Goal: Task Accomplishment & Management: Use online tool/utility

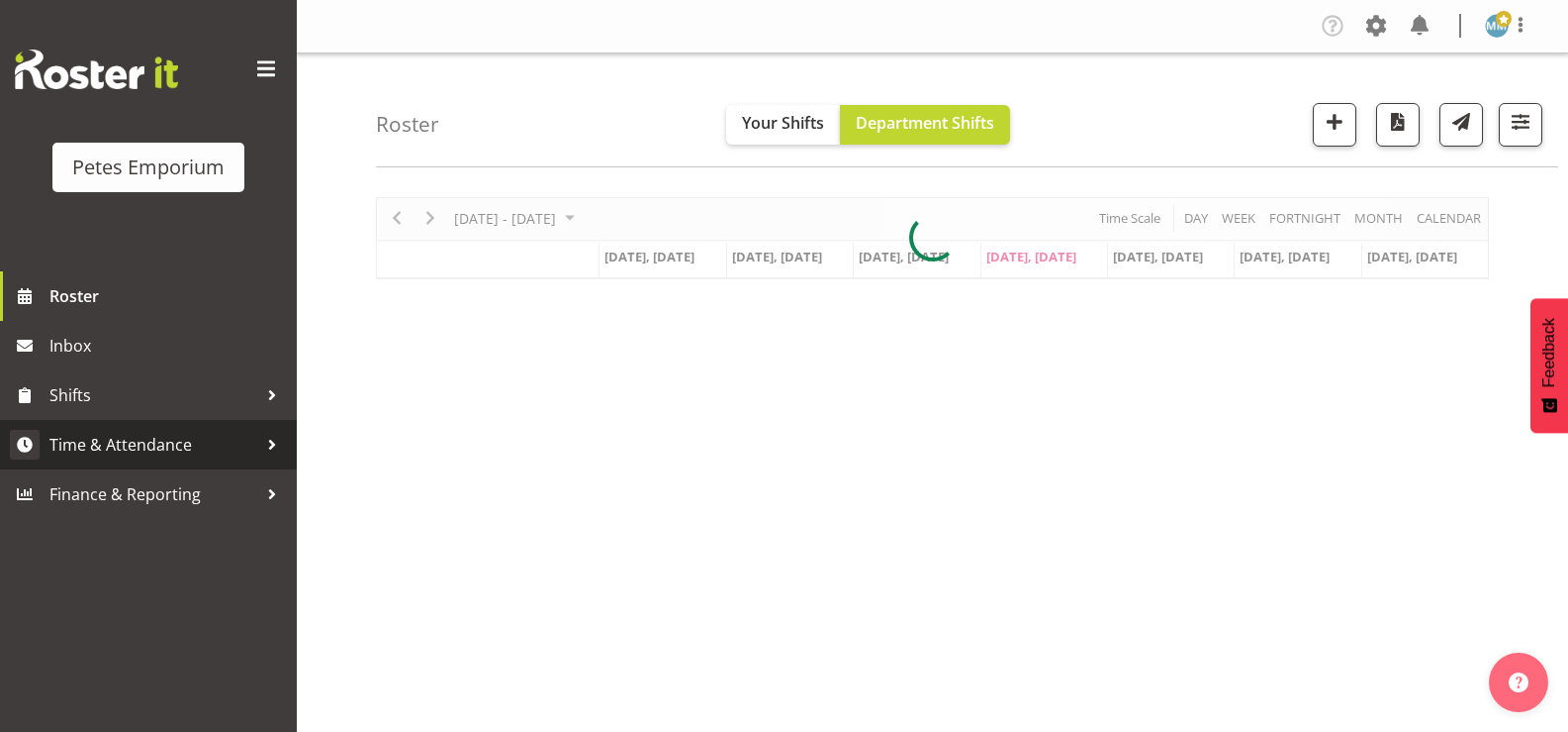
click at [188, 442] on span "Time & Attendance" at bounding box center [153, 445] width 208 height 30
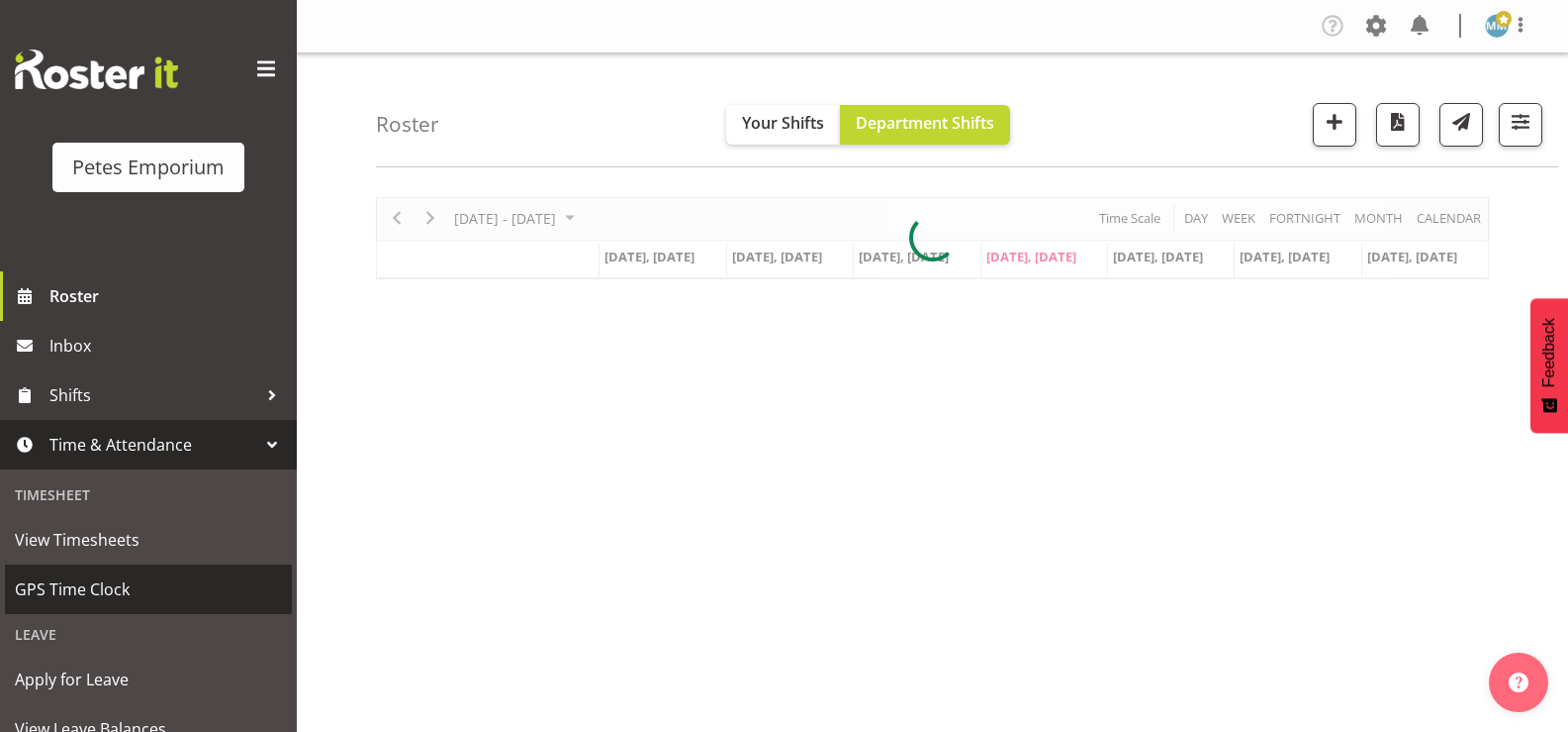
click at [114, 580] on span "GPS Time Clock" at bounding box center [148, 589] width 267 height 30
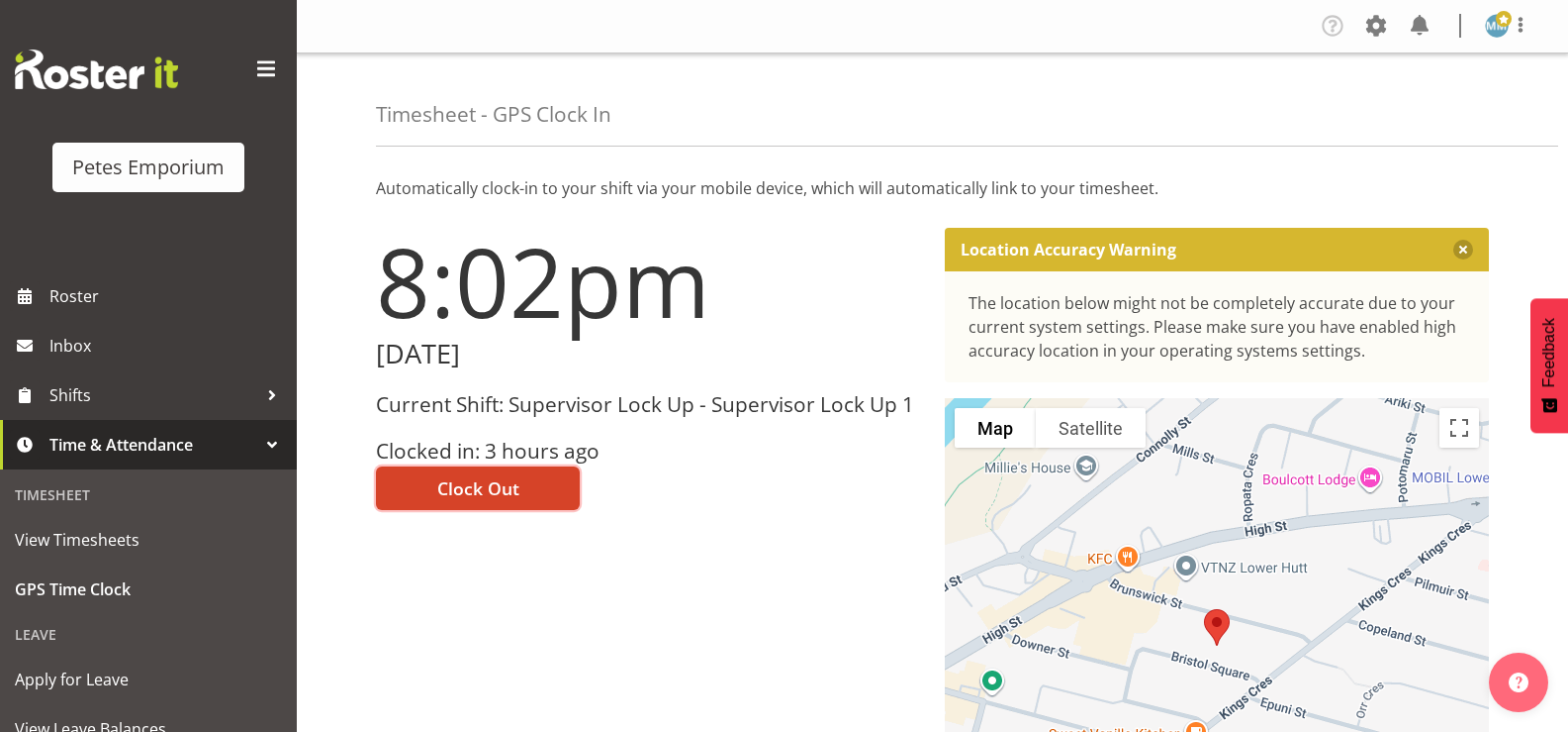
click at [495, 493] on span "Clock Out" at bounding box center [478, 488] width 82 height 26
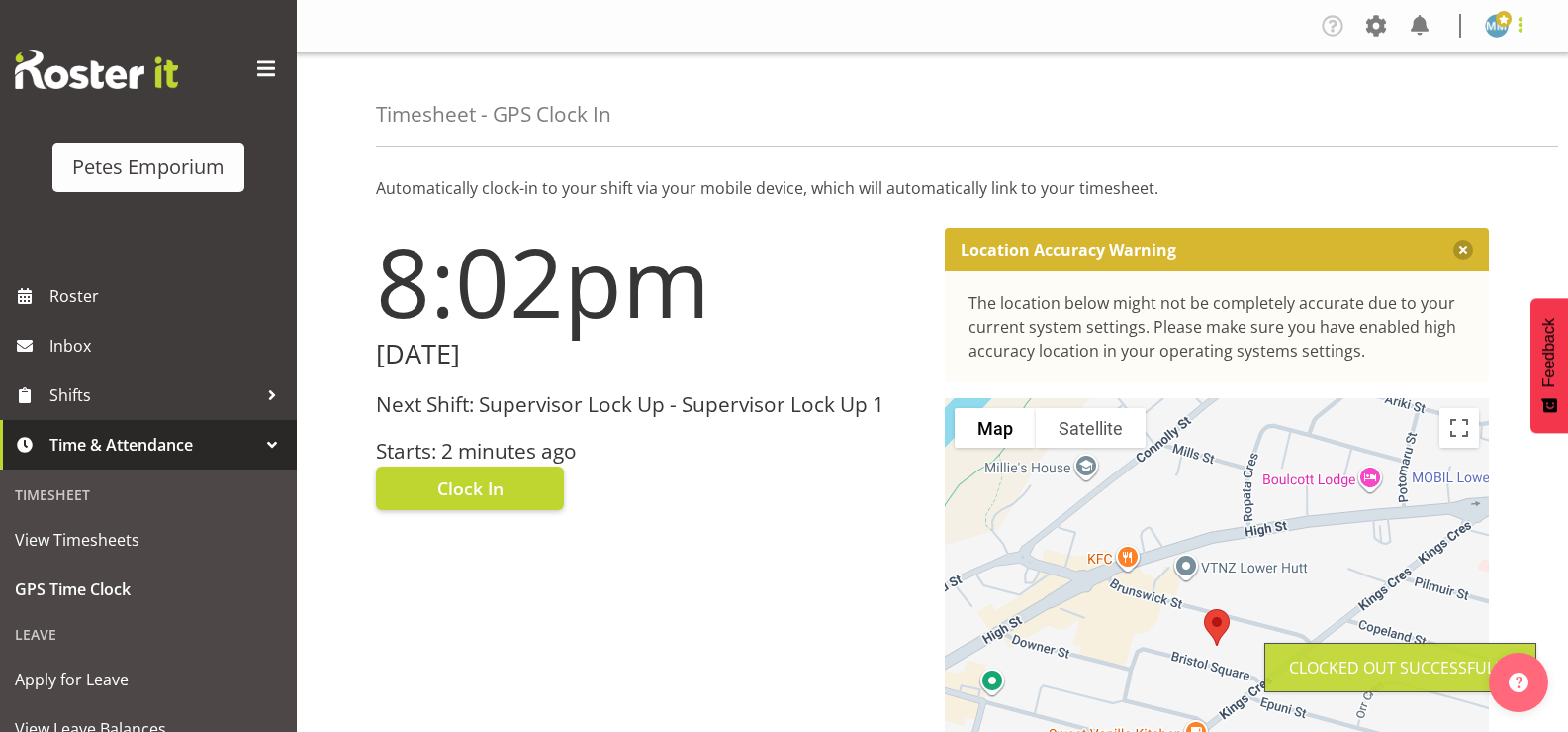
click at [1509, 23] on span at bounding box center [1520, 25] width 24 height 24
click at [1411, 116] on link "Log Out" at bounding box center [1437, 104] width 190 height 36
